Goal: Communication & Community: Ask a question

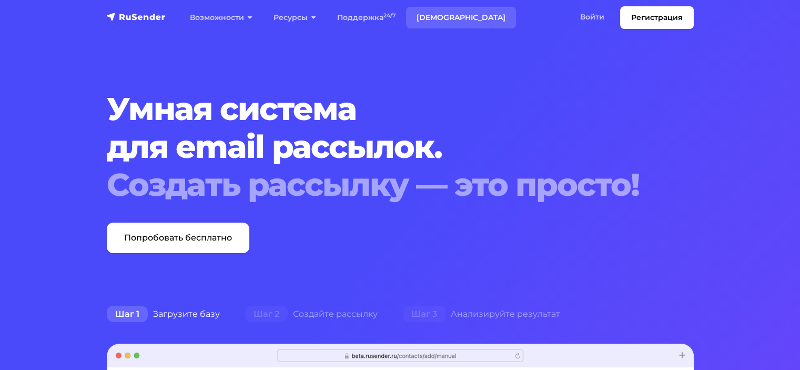
click at [442, 16] on link "[DEMOGRAPHIC_DATA]" at bounding box center [461, 18] width 110 height 22
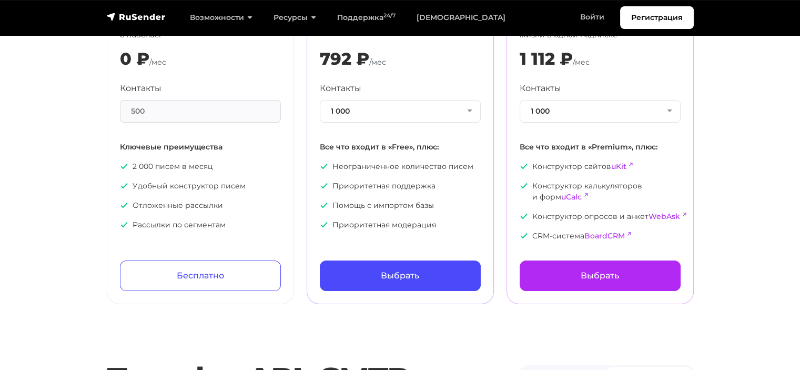
scroll to position [158, 0]
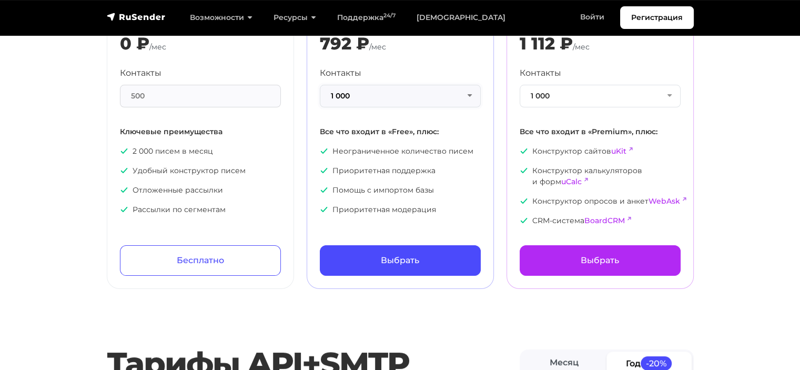
click at [428, 90] on button "1 000" at bounding box center [400, 96] width 161 height 23
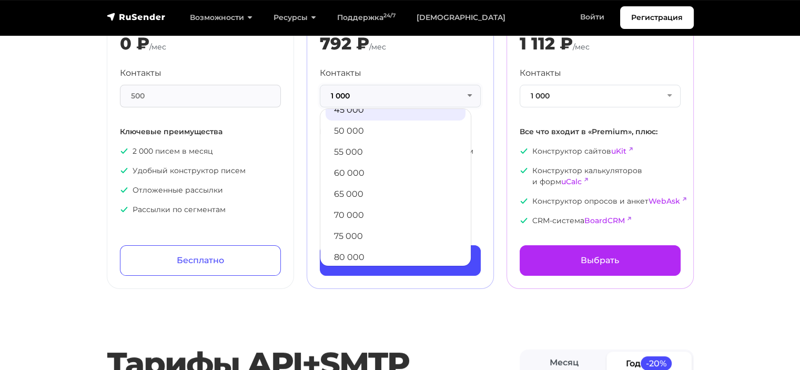
scroll to position [316, 0]
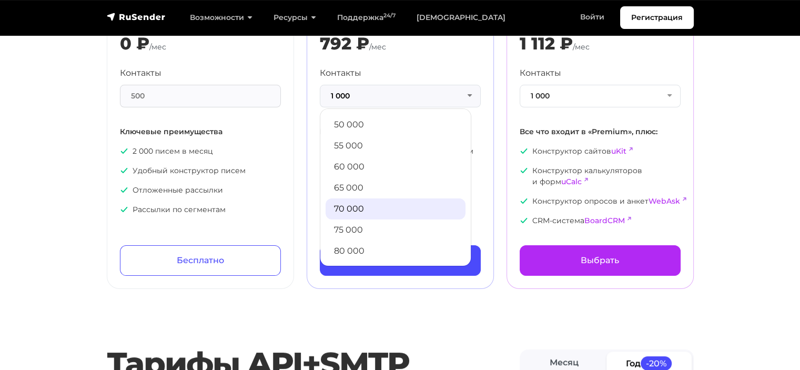
click at [373, 204] on link "70 000" at bounding box center [396, 208] width 140 height 21
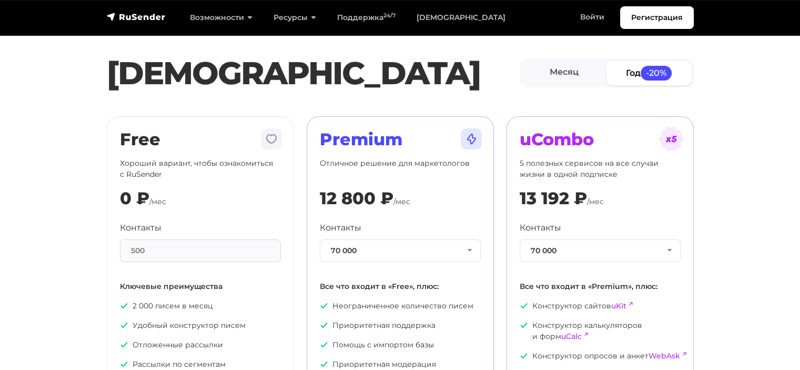
scroll to position [0, 0]
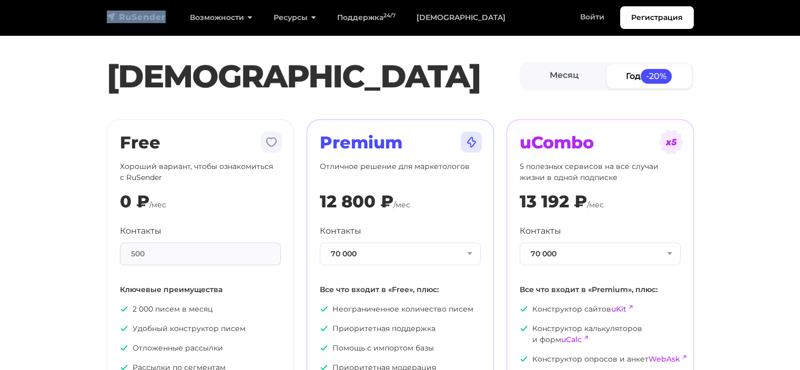
drag, startPoint x: 170, startPoint y: 15, endPoint x: 135, endPoint y: 16, distance: 34.7
click at [135, 16] on div "Регистрация Возможности Конструктор писем Формы подписки A/B–тестирование API и…" at bounding box center [400, 17] width 600 height 23
drag, startPoint x: 406, startPoint y: 140, endPoint x: 321, endPoint y: 143, distance: 84.7
click at [321, 143] on h2 "Premium" at bounding box center [400, 143] width 161 height 20
copy h2 "Premium"
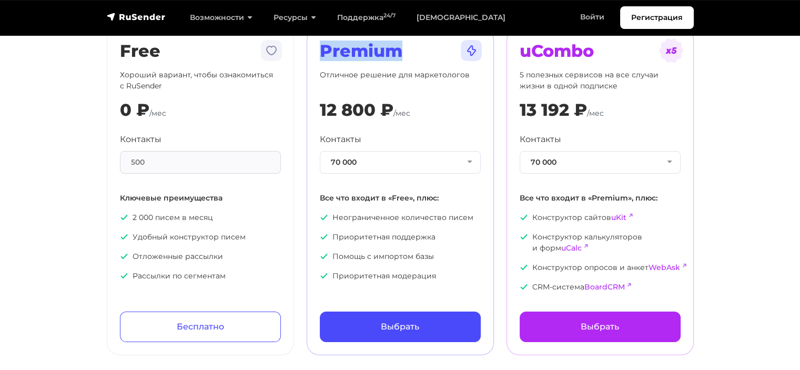
scroll to position [53, 0]
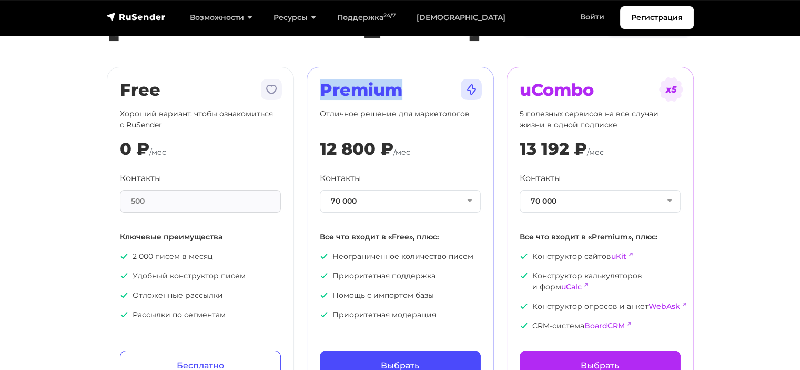
drag, startPoint x: 321, startPoint y: 149, endPoint x: 411, endPoint y: 152, distance: 89.5
click at [411, 152] on div "12 800 ₽ /мес" at bounding box center [400, 149] width 161 height 20
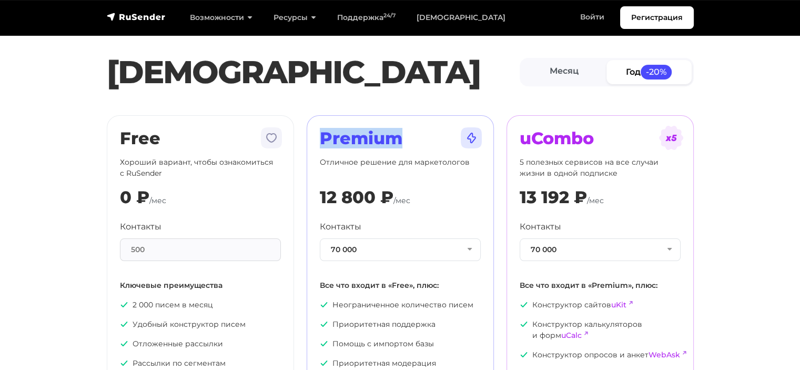
scroll to position [0, 0]
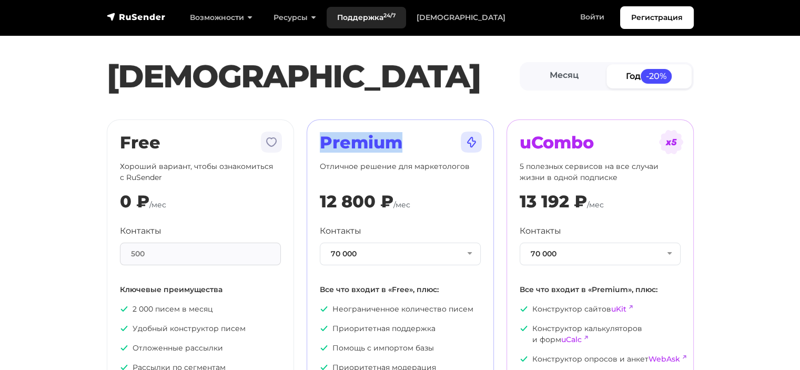
click at [342, 16] on link "Поддержка 24/7" at bounding box center [366, 18] width 79 height 22
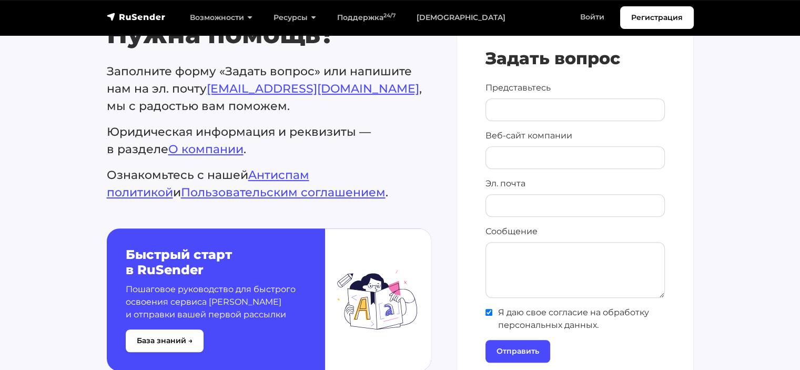
scroll to position [526, 0]
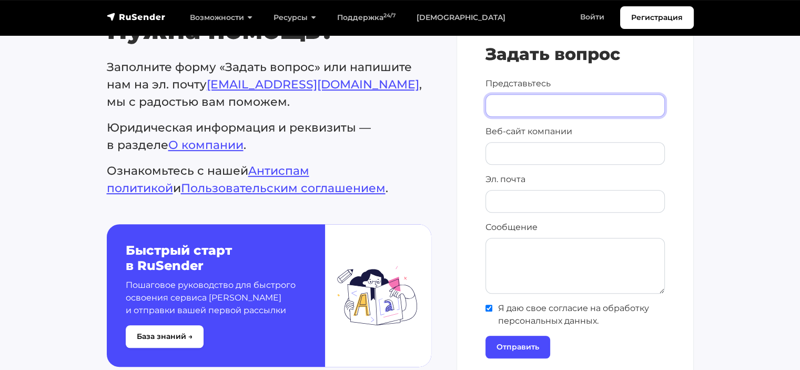
click at [551, 96] on input "Представьтесь" at bounding box center [574, 105] width 179 height 23
type input "[PERSON_NAME]"
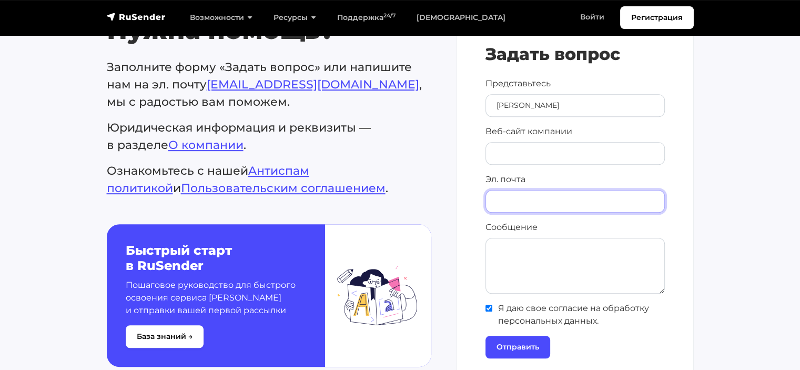
click at [526, 206] on input "Эл. почта" at bounding box center [574, 201] width 179 height 23
type input "[EMAIL_ADDRESS][DOMAIN_NAME]"
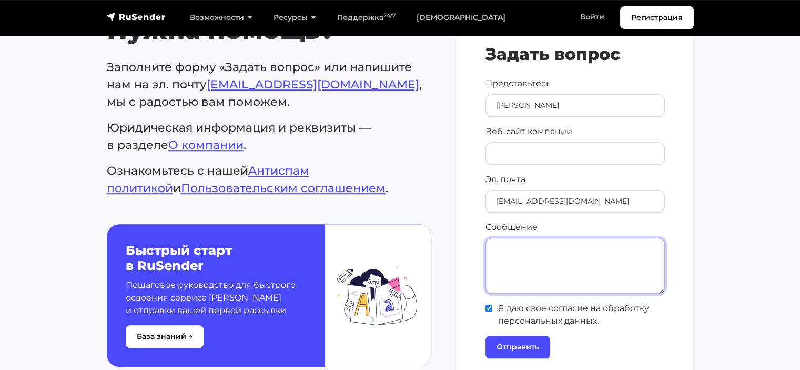
click at [578, 260] on textarea "Сообщение" at bounding box center [574, 266] width 179 height 56
paste textarea "Добрый день. 1. Интересует стоимость рассылки для нашей базы из 70 000 адресов …"
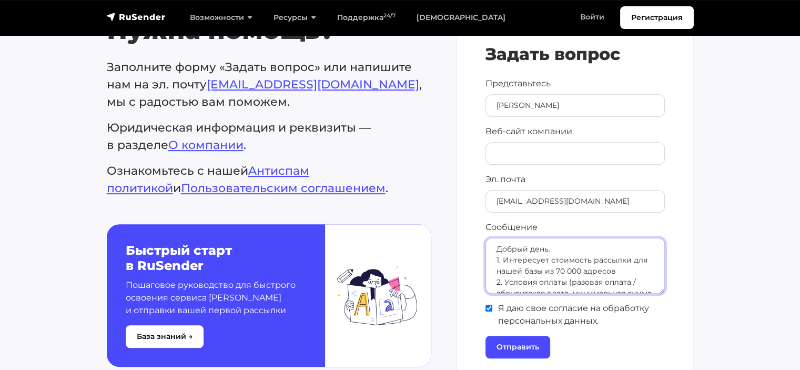
scroll to position [170, 0]
type textarea "Добрый день. 1. Интересует стоимость рассылки для нашей базы из 70 000 адресов …"
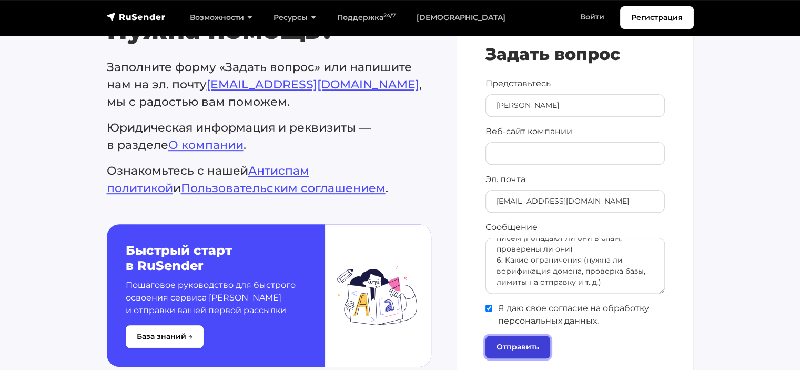
click at [521, 340] on input "Отправить" at bounding box center [517, 347] width 65 height 23
